Goal: Navigation & Orientation: Find specific page/section

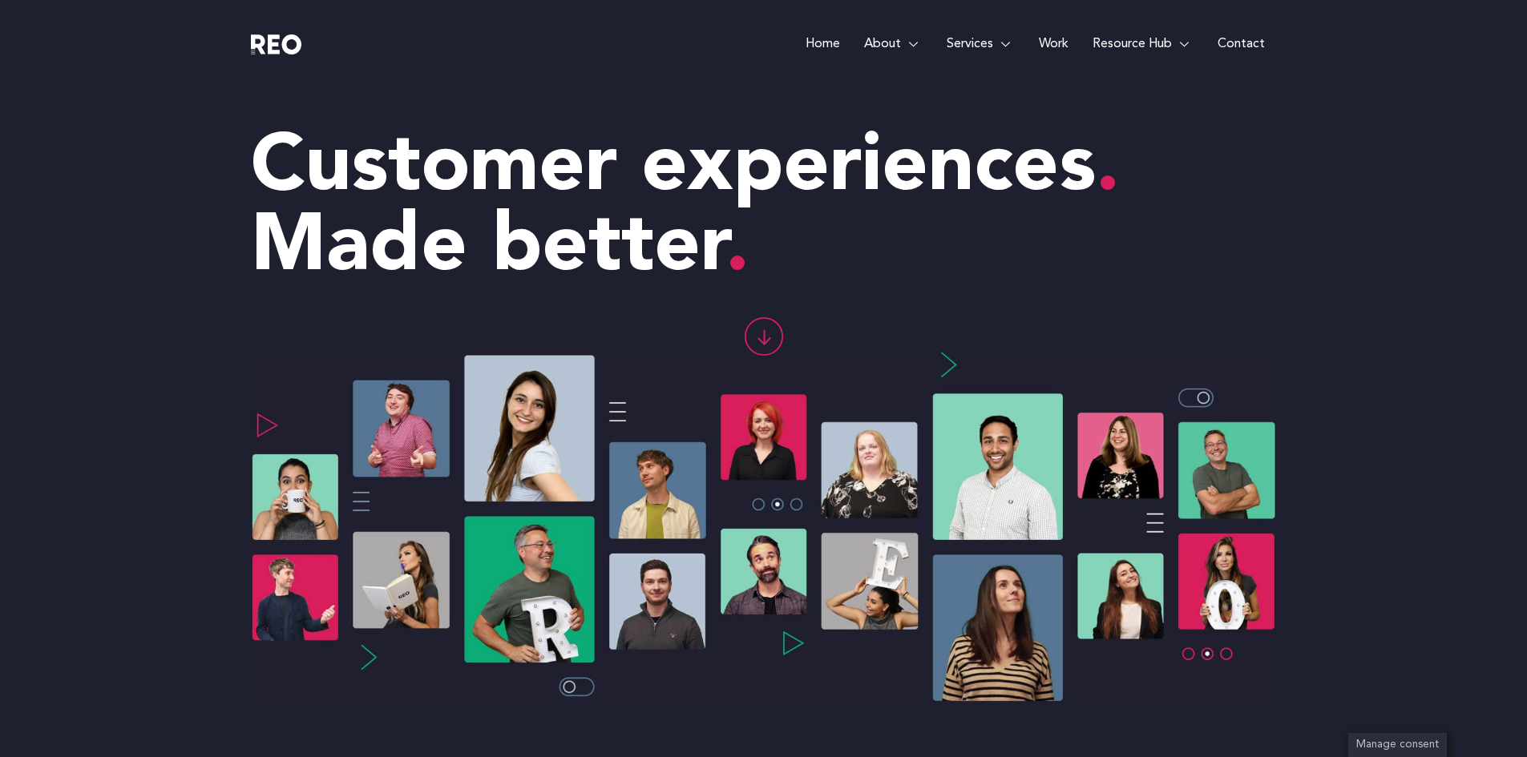
click at [1059, 38] on link "Work" at bounding box center [1054, 44] width 54 height 88
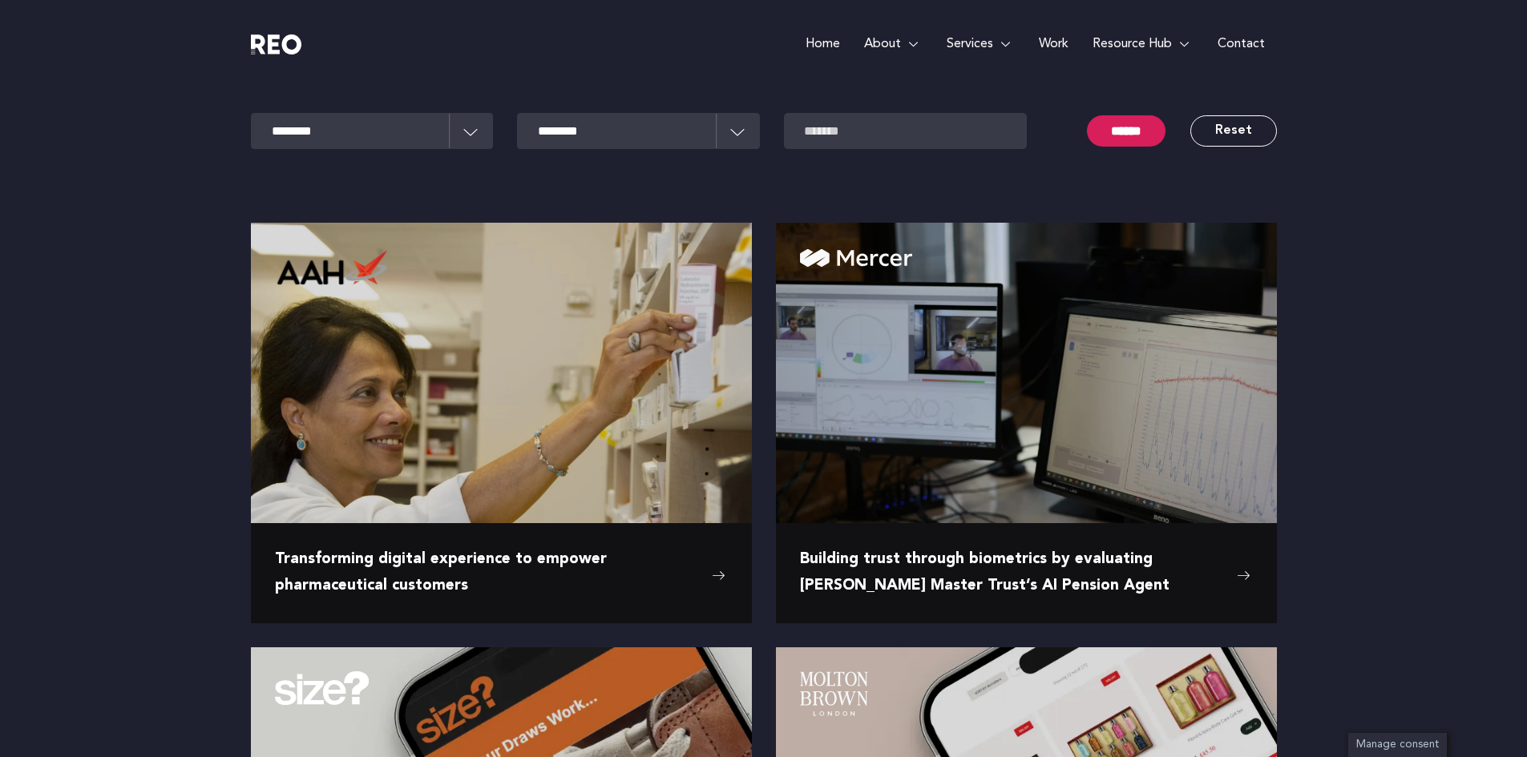
scroll to position [157, 0]
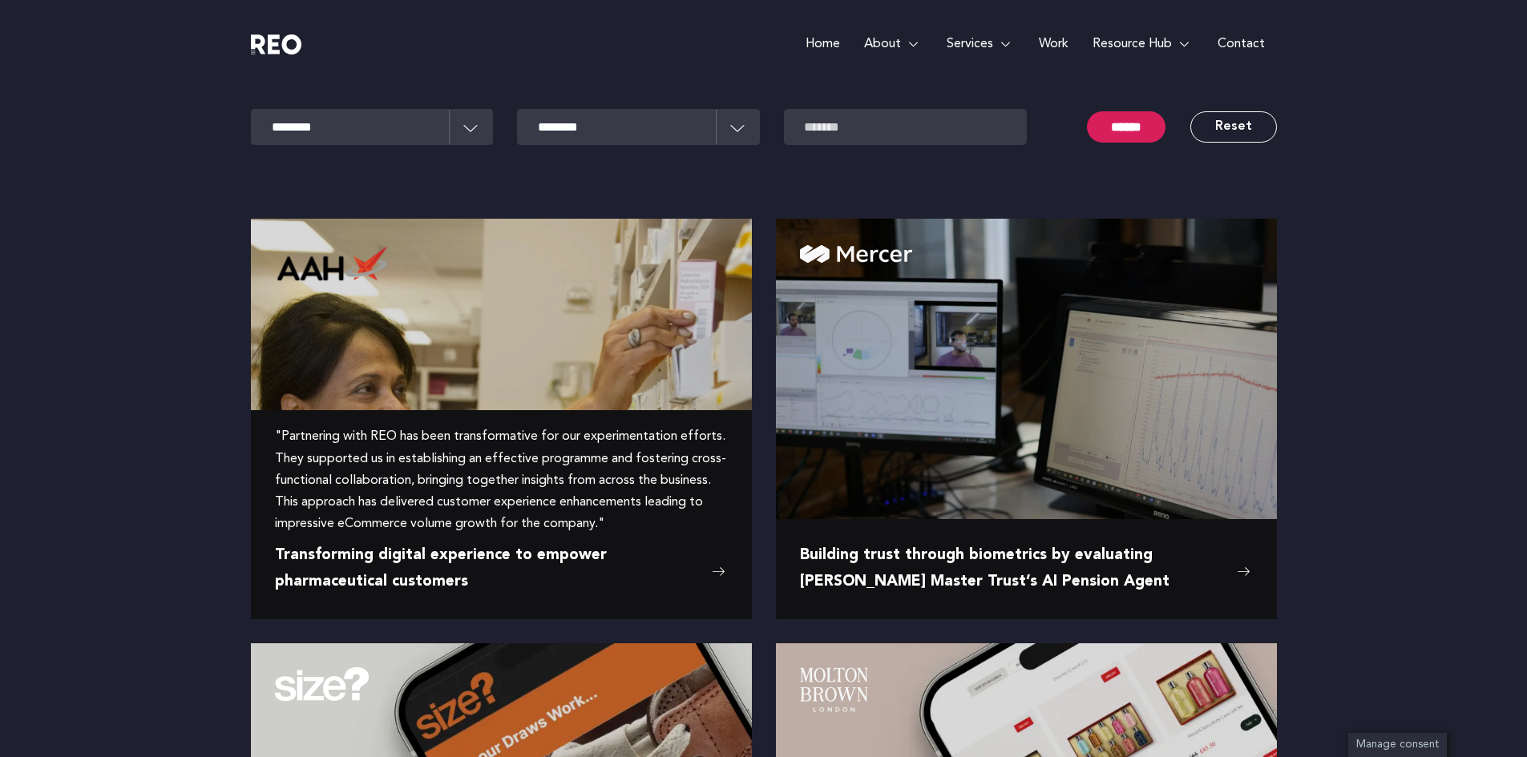
click at [545, 531] on span ""Partnering with REO has been transformative for our experimentation efforts. T…" at bounding box center [501, 480] width 453 height 109
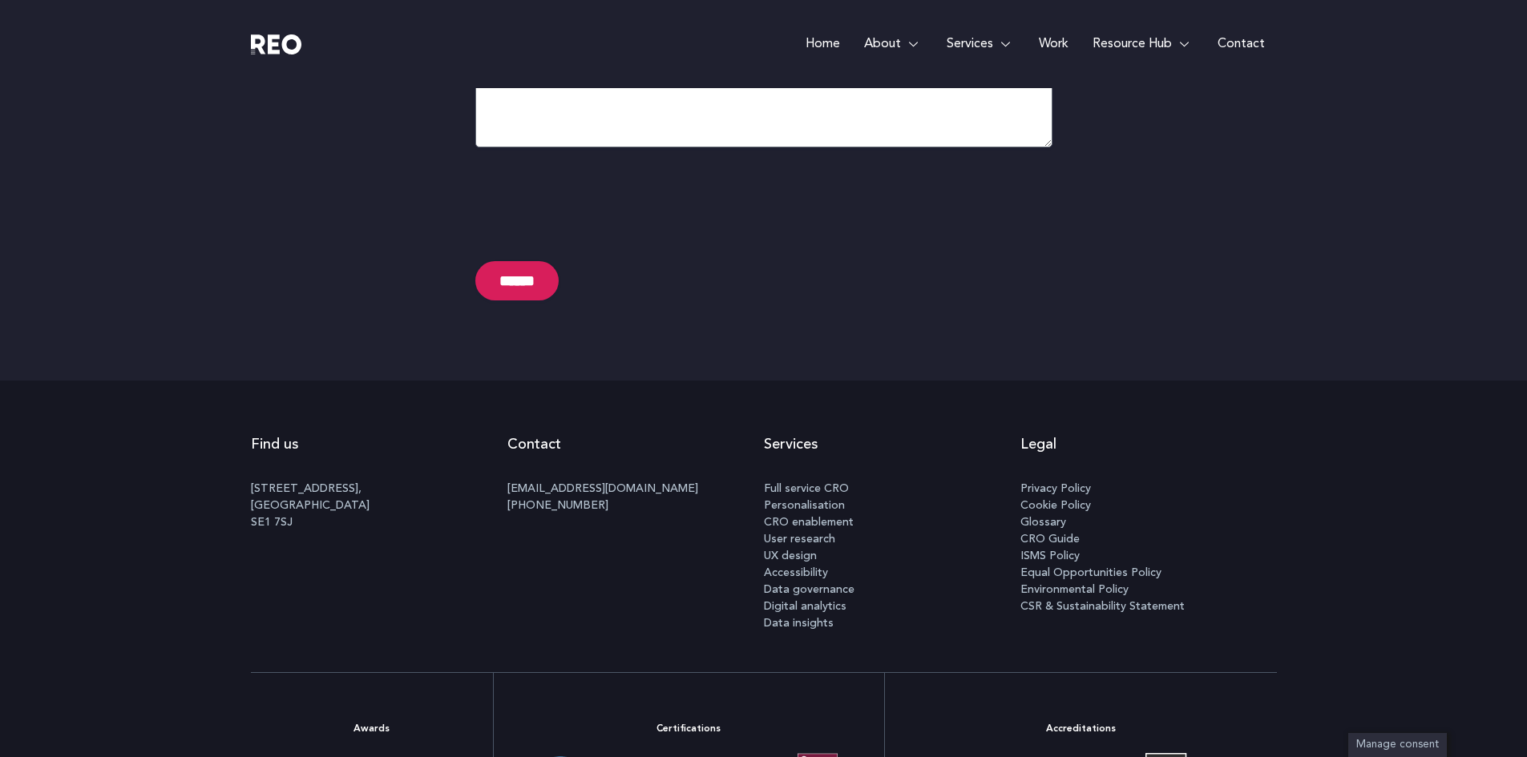
scroll to position [7609, 0]
